Goal: Entertainment & Leisure: Consume media (video, audio)

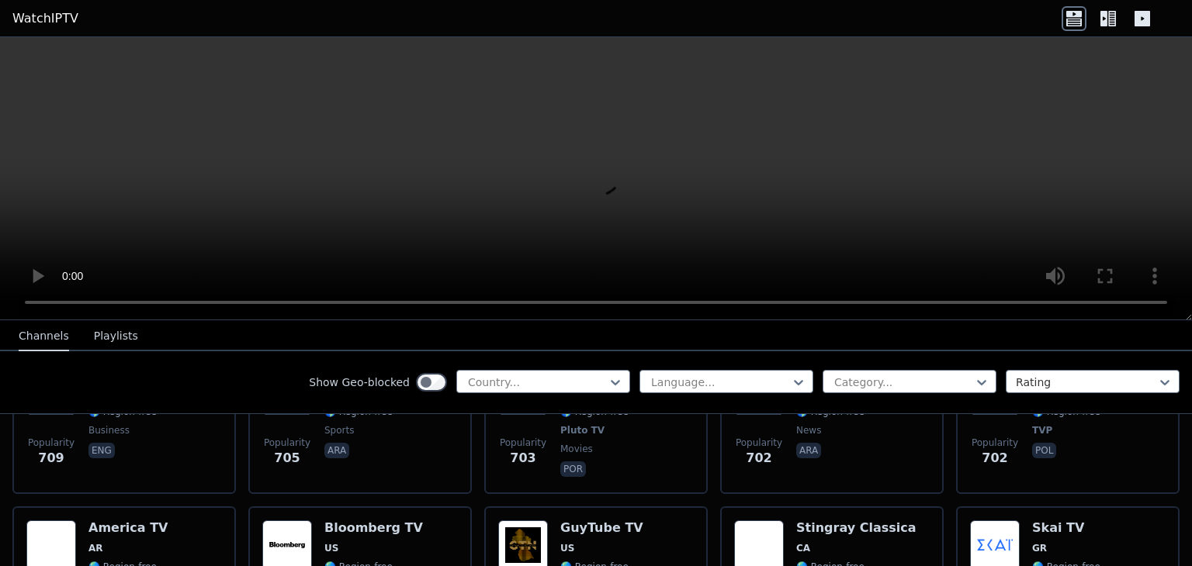
scroll to position [4578, 0]
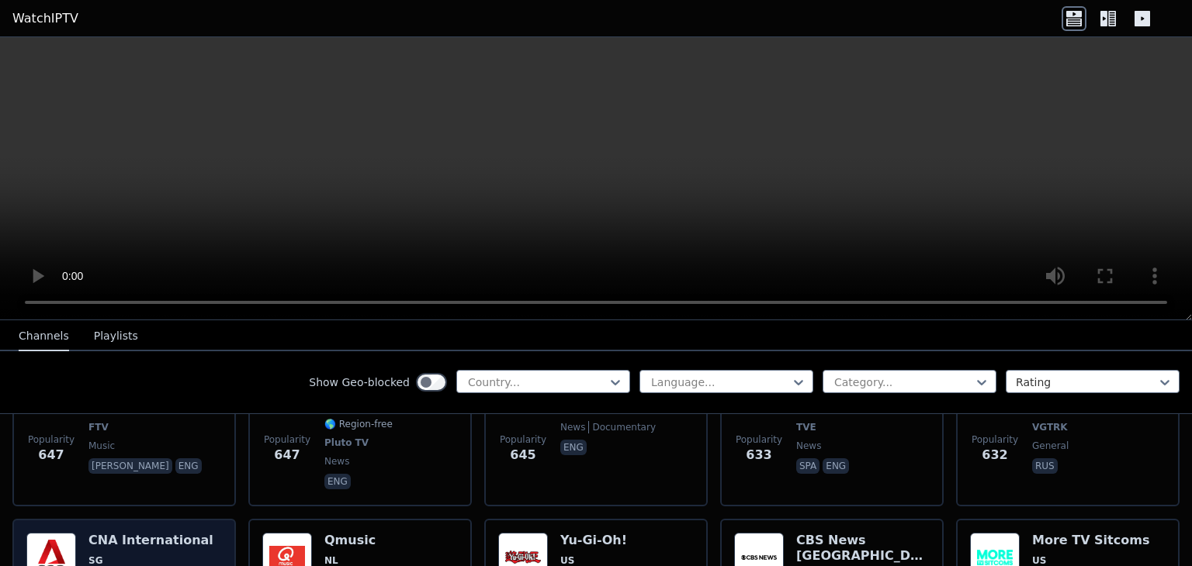
click at [137, 555] on span "SG" at bounding box center [150, 561] width 125 height 12
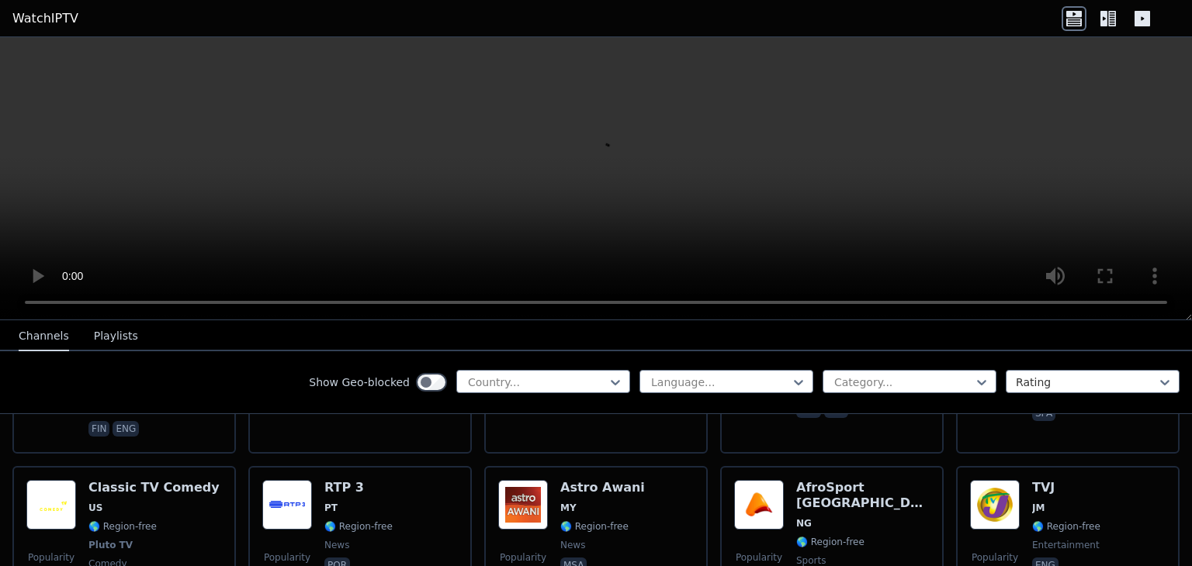
scroll to position [7294, 0]
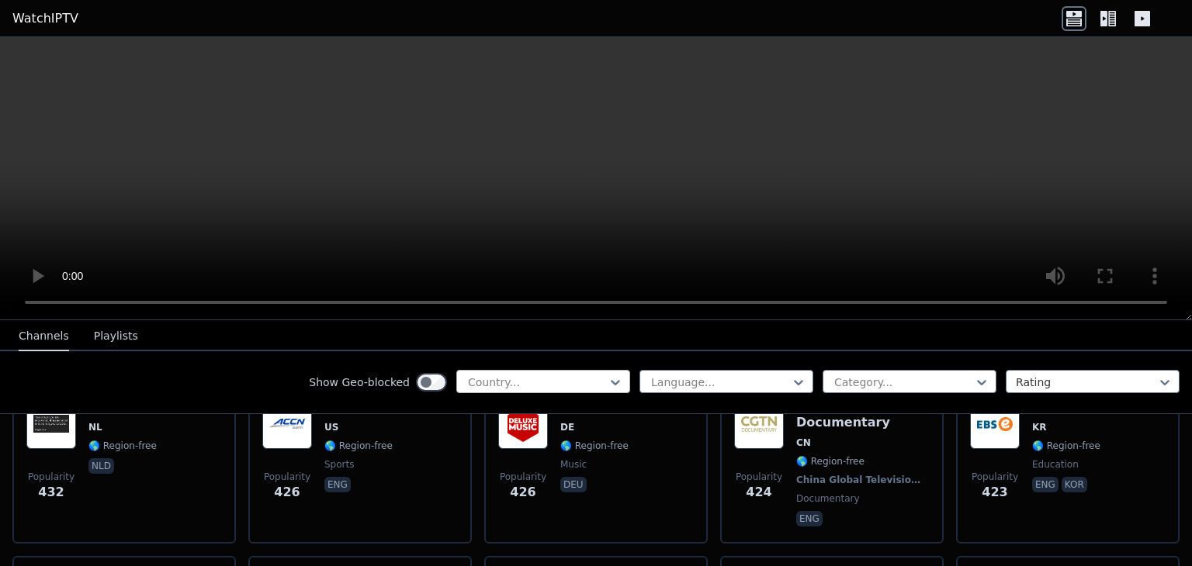
click at [480, 372] on div "Country..." at bounding box center [543, 381] width 174 height 23
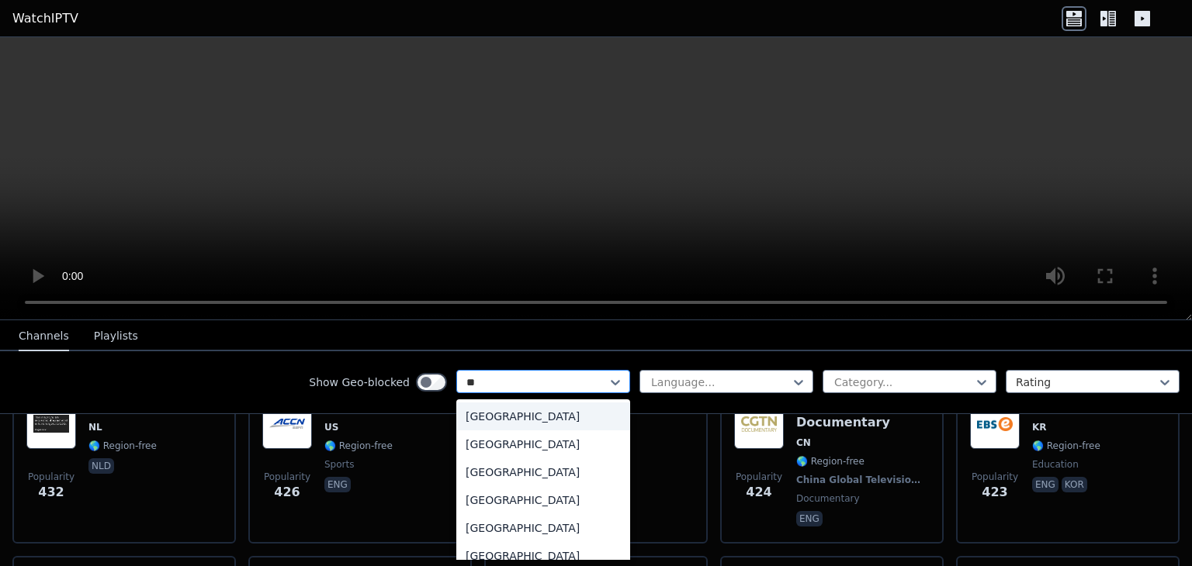
type input "***"
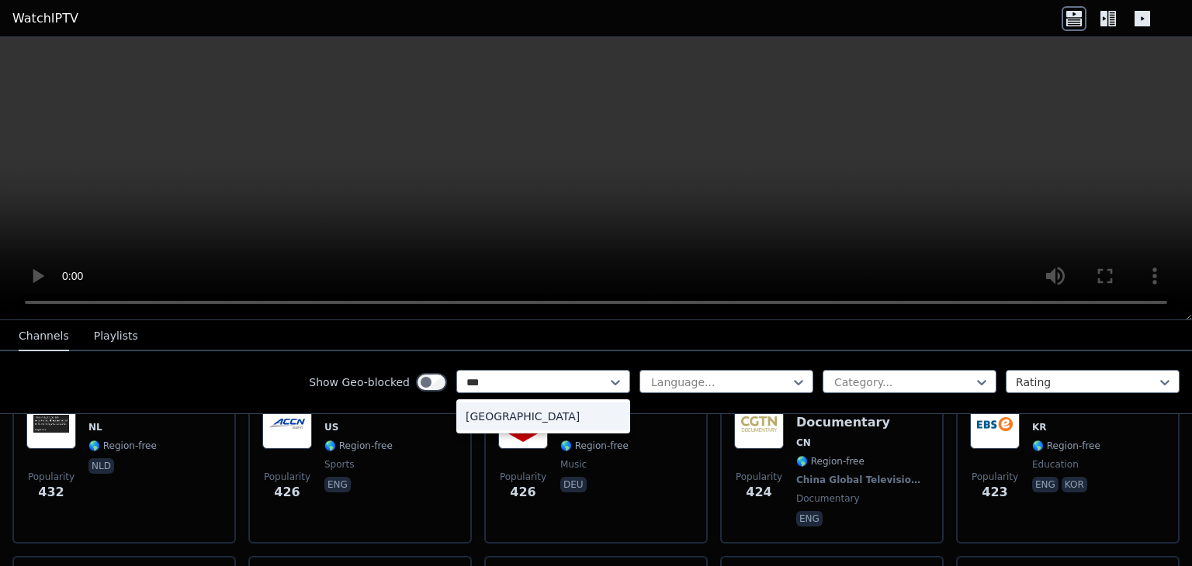
click at [470, 408] on div "[GEOGRAPHIC_DATA]" at bounding box center [543, 417] width 174 height 28
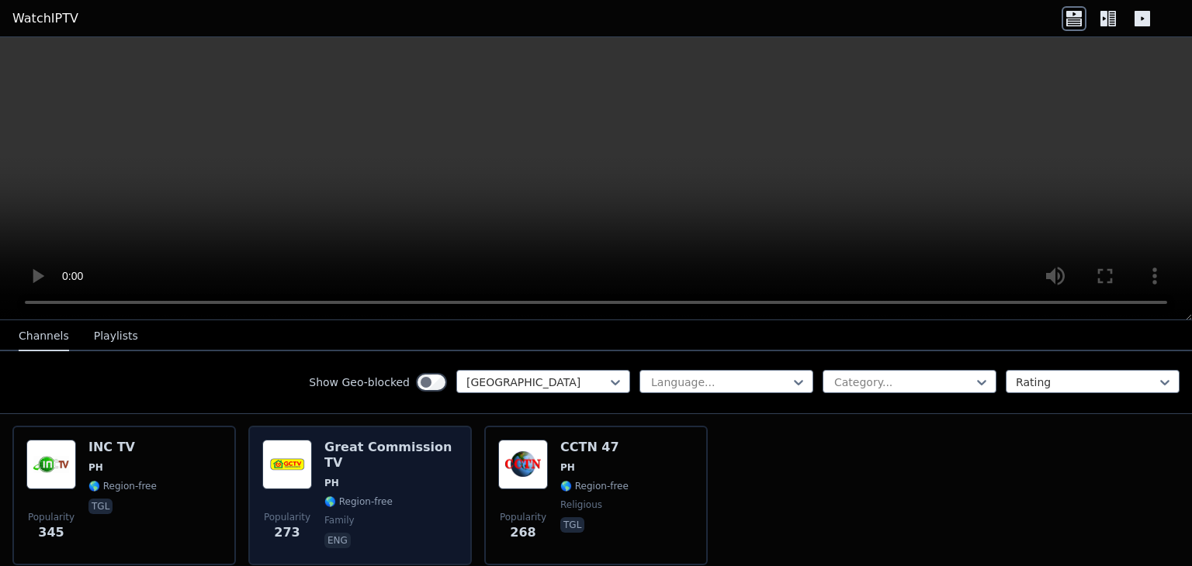
scroll to position [143, 0]
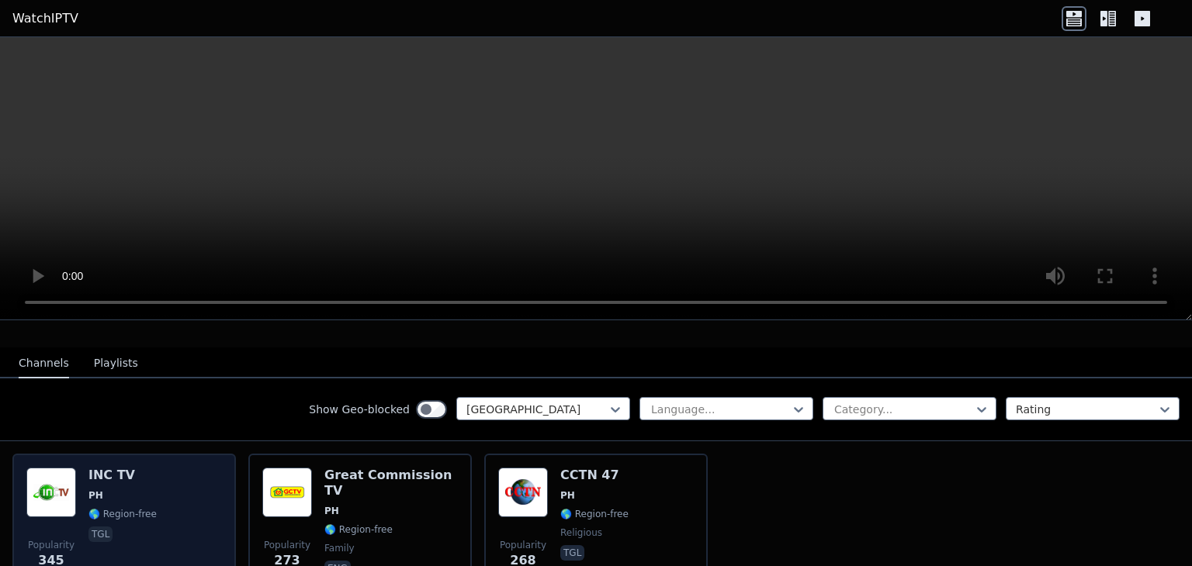
click at [111, 454] on div "Popularity 345 INC TV PH 🌎 Region-free tgl" at bounding box center [123, 524] width 223 height 140
